Goal: Task Accomplishment & Management: Manage account settings

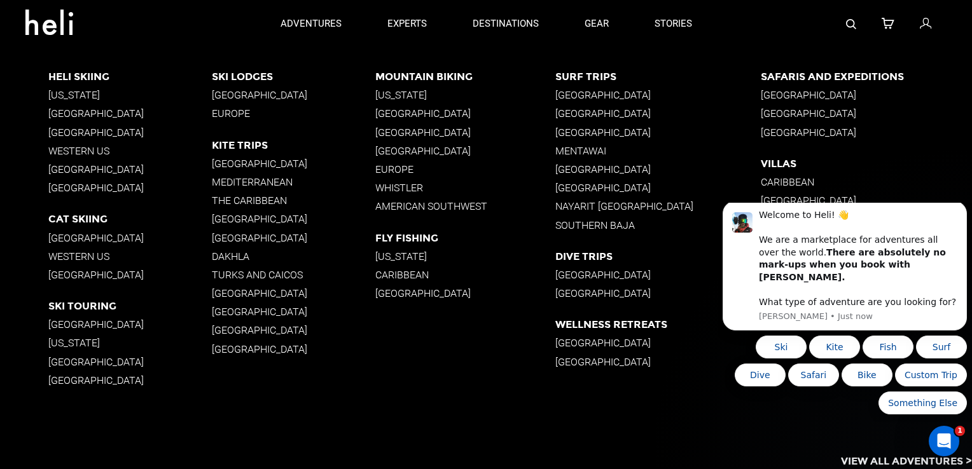
click at [69, 256] on p "Western US" at bounding box center [129, 257] width 163 height 12
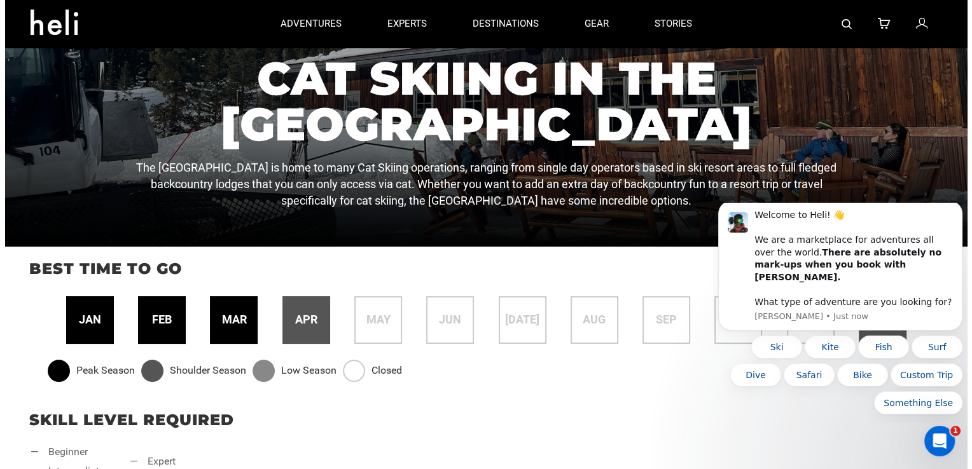
scroll to position [167, 0]
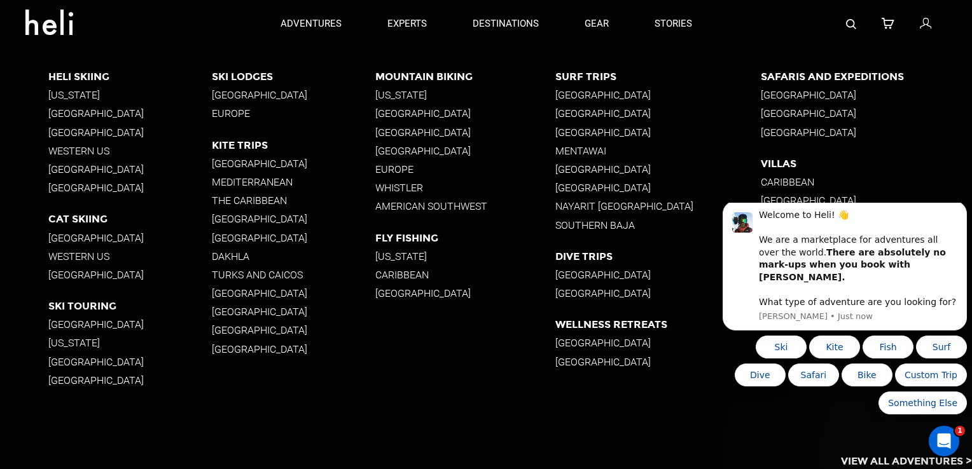
click at [122, 239] on p "[GEOGRAPHIC_DATA]" at bounding box center [129, 238] width 163 height 12
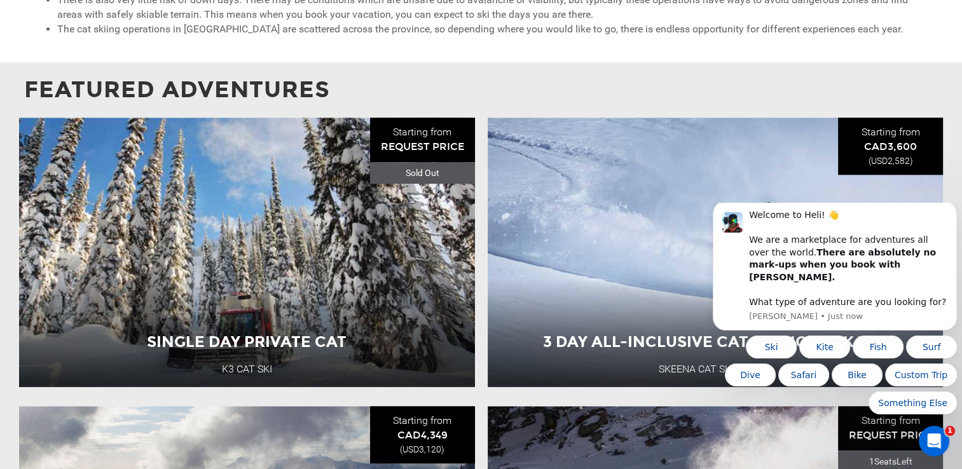
scroll to position [1031, 0]
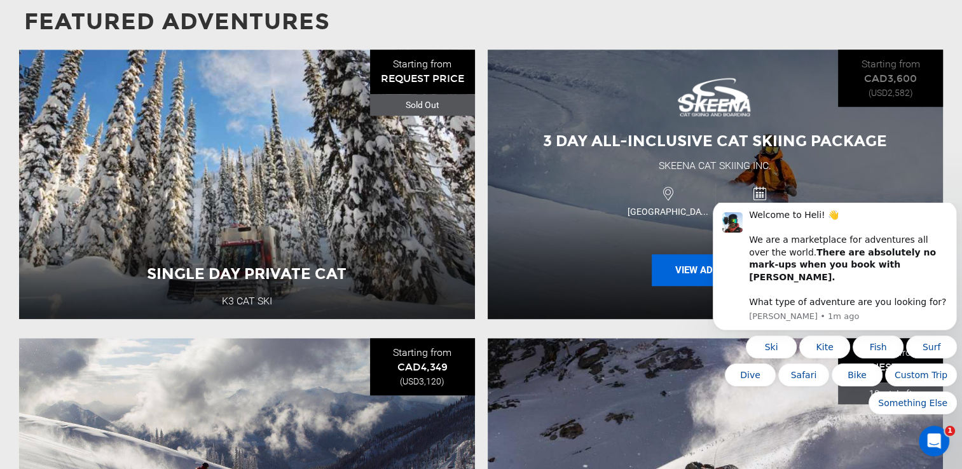
click at [692, 266] on button "View Adventure" at bounding box center [715, 270] width 127 height 32
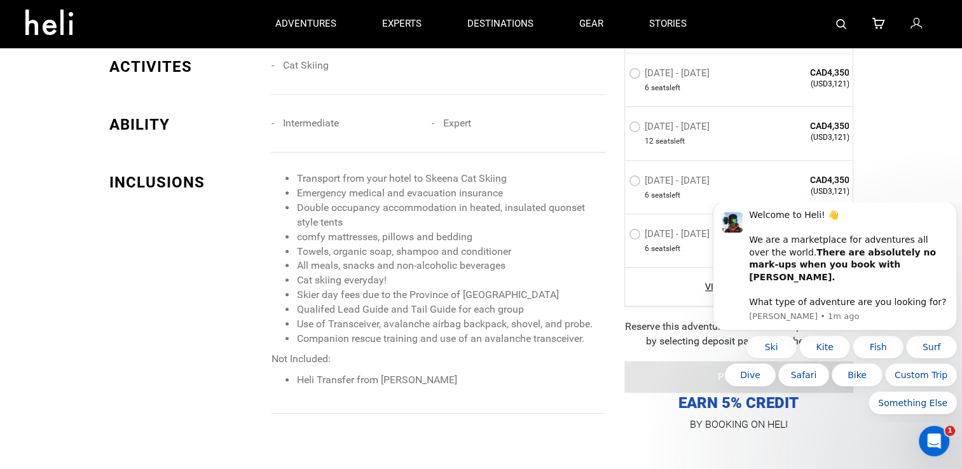
scroll to position [683, 0]
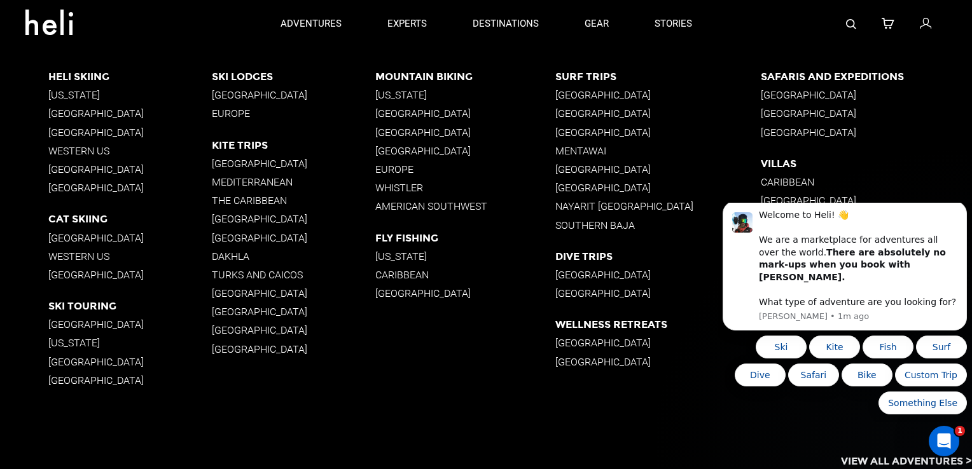
click at [225, 117] on p "Europe" at bounding box center [293, 113] width 163 height 12
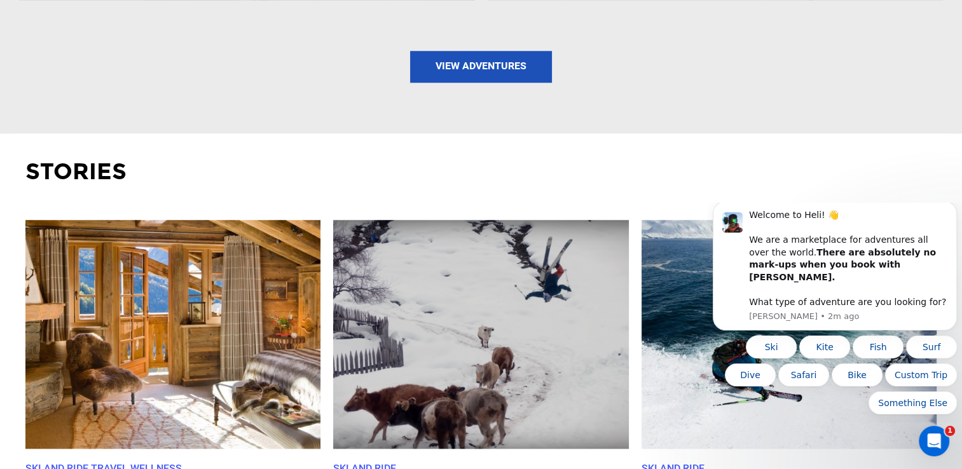
scroll to position [1298, 0]
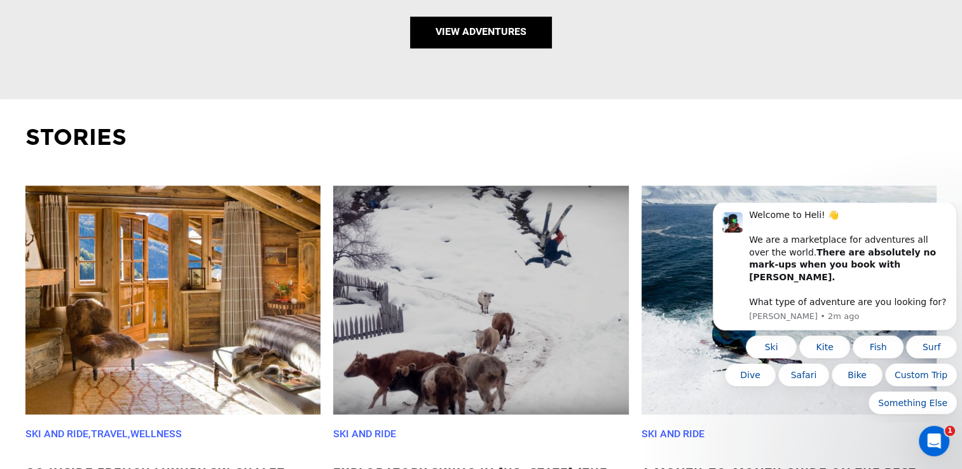
click at [501, 43] on link "View Adventures" at bounding box center [481, 33] width 142 height 32
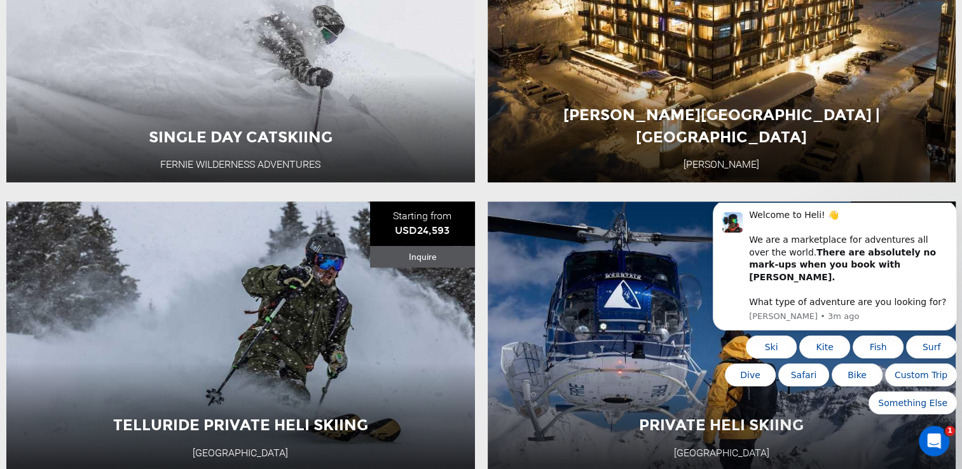
scroll to position [656, 0]
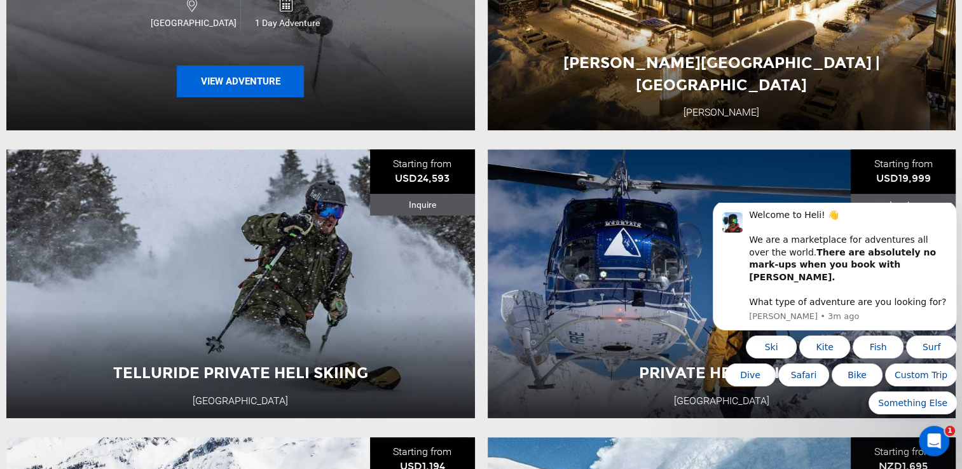
click at [257, 84] on button "View Adventure" at bounding box center [240, 82] width 127 height 32
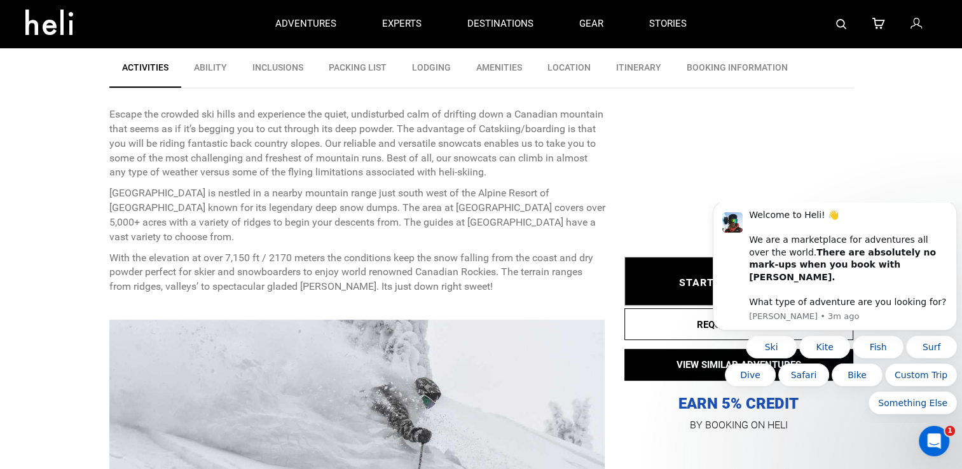
scroll to position [176, 0]
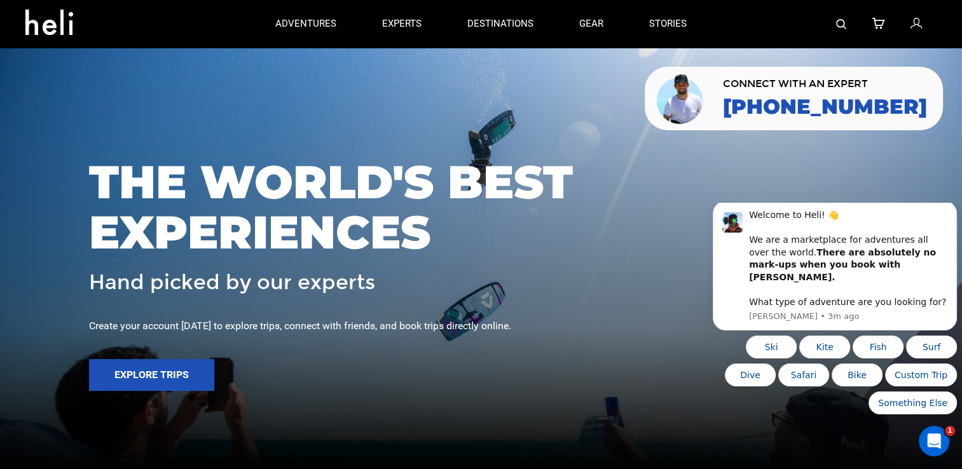
click at [917, 27] on icon at bounding box center [915, 24] width 11 height 17
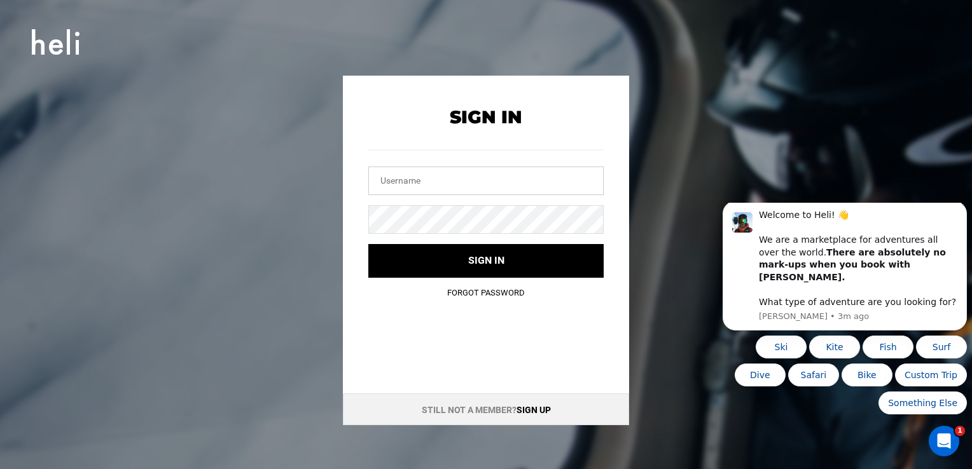
click at [458, 181] on input "text" at bounding box center [485, 181] width 235 height 29
type input "jeep89yj@hotmail.com"
click at [368, 244] on button "Sign in" at bounding box center [485, 261] width 235 height 34
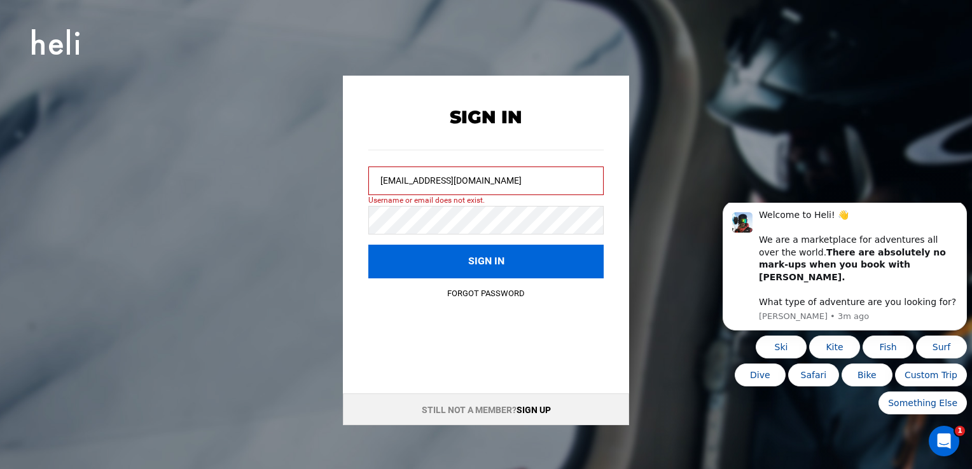
click at [415, 257] on button "Sign in" at bounding box center [485, 262] width 235 height 34
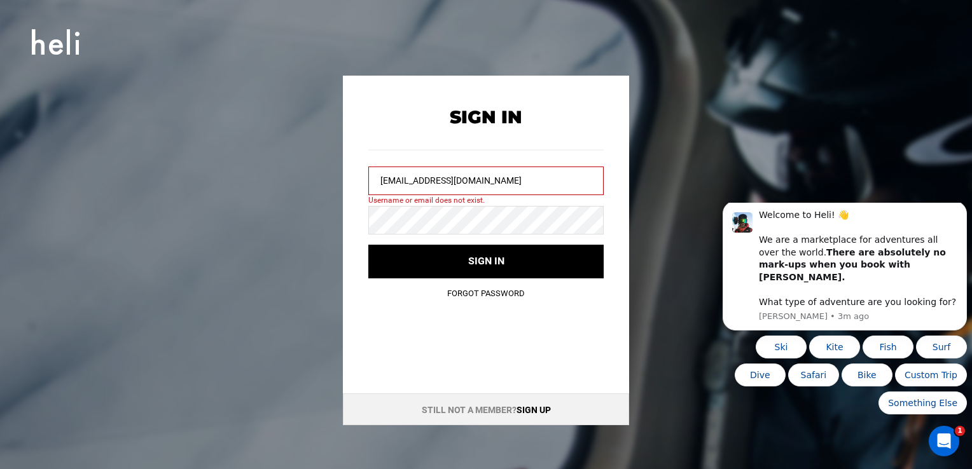
click at [458, 294] on link "Forgot Password" at bounding box center [486, 294] width 78 height 10
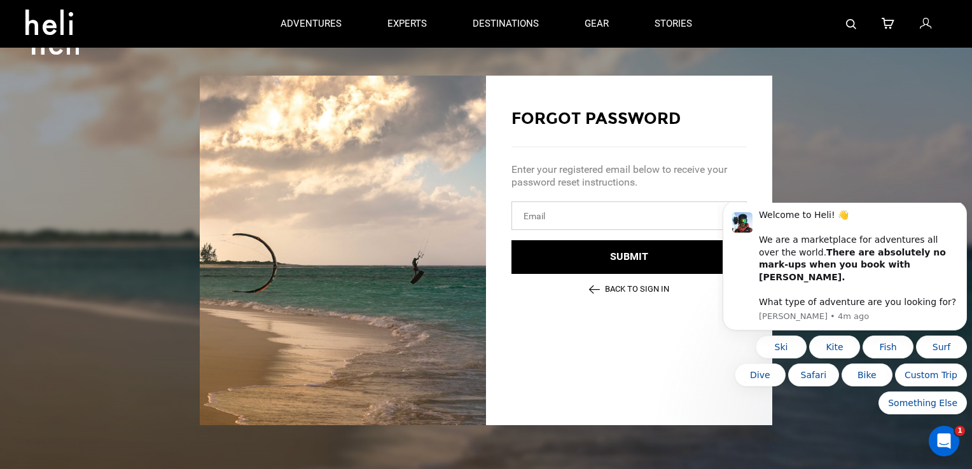
click at [599, 228] on input "email" at bounding box center [628, 216] width 235 height 29
type input "jeep89yj@hotmail.com"
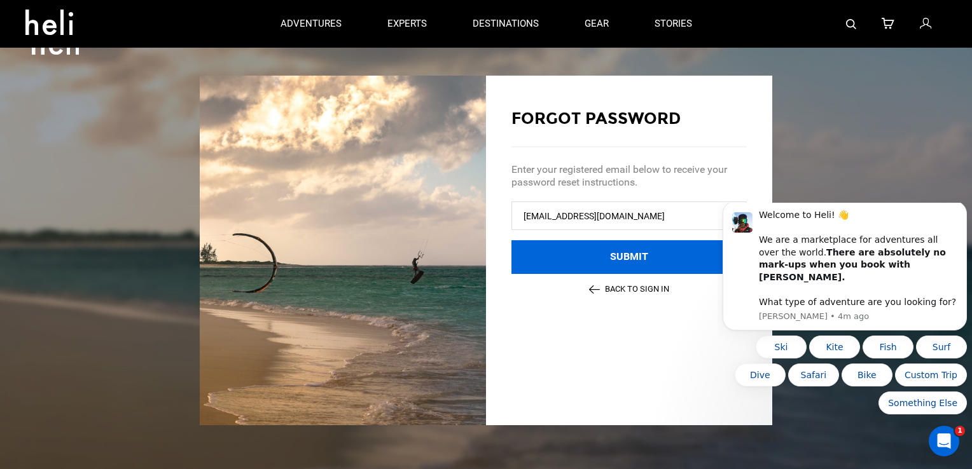
click at [576, 263] on button "Submit" at bounding box center [628, 257] width 235 height 34
